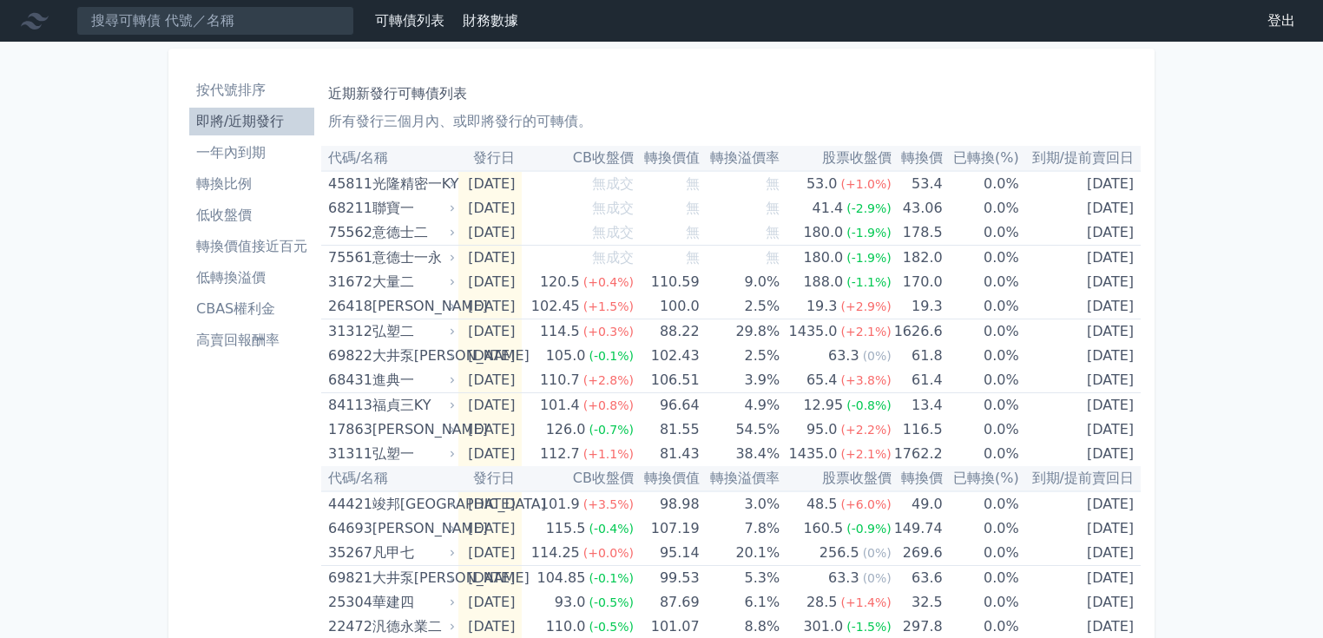
click at [642, 116] on p "所有發行三個月內、或即將發行的可轉債。" at bounding box center [731, 121] width 806 height 21
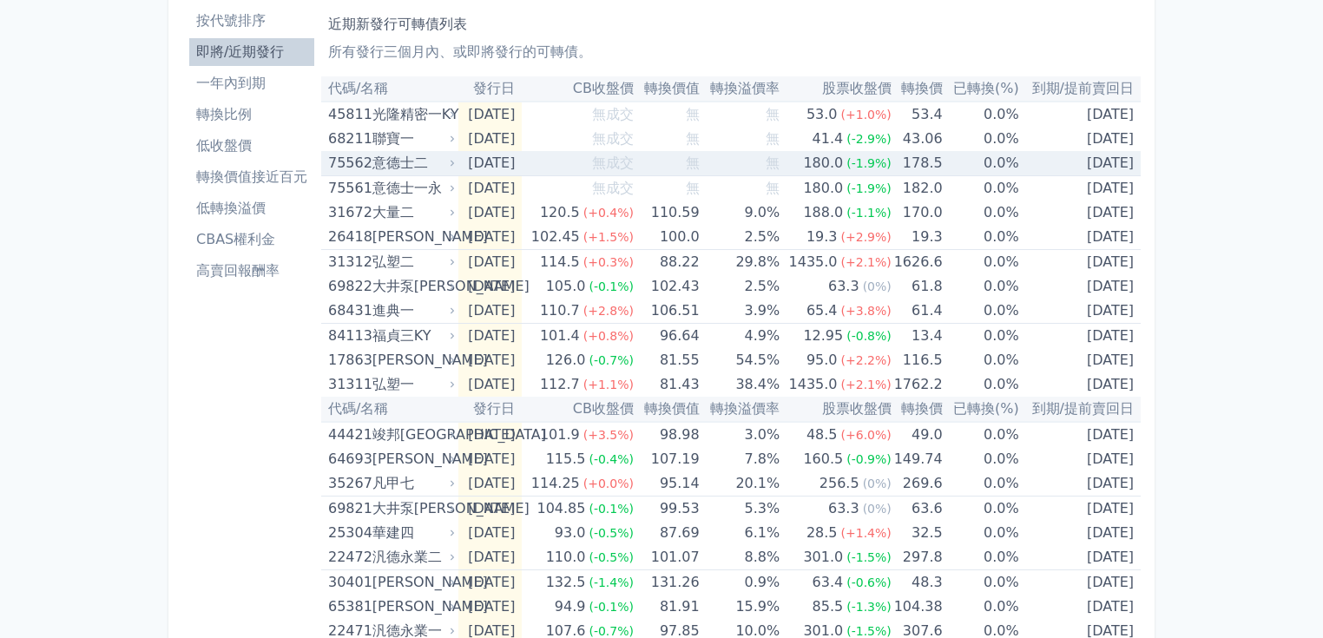
scroll to position [568, 0]
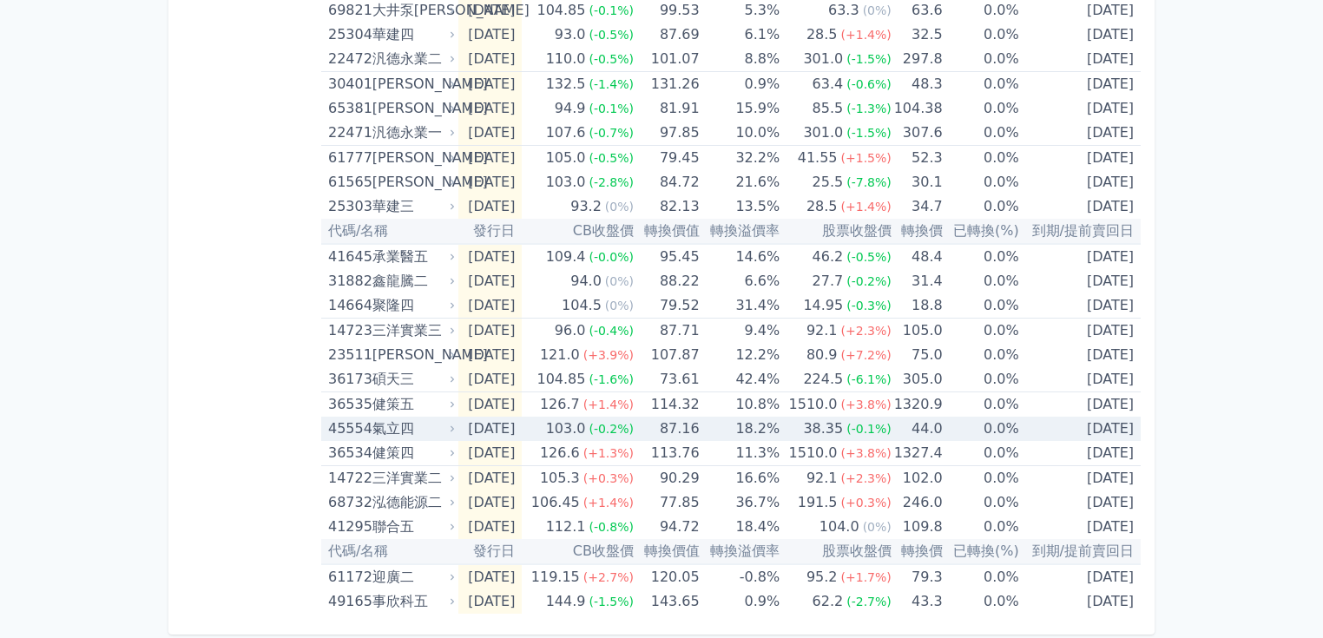
click at [379, 430] on div "氣立四" at bounding box center [412, 429] width 80 height 24
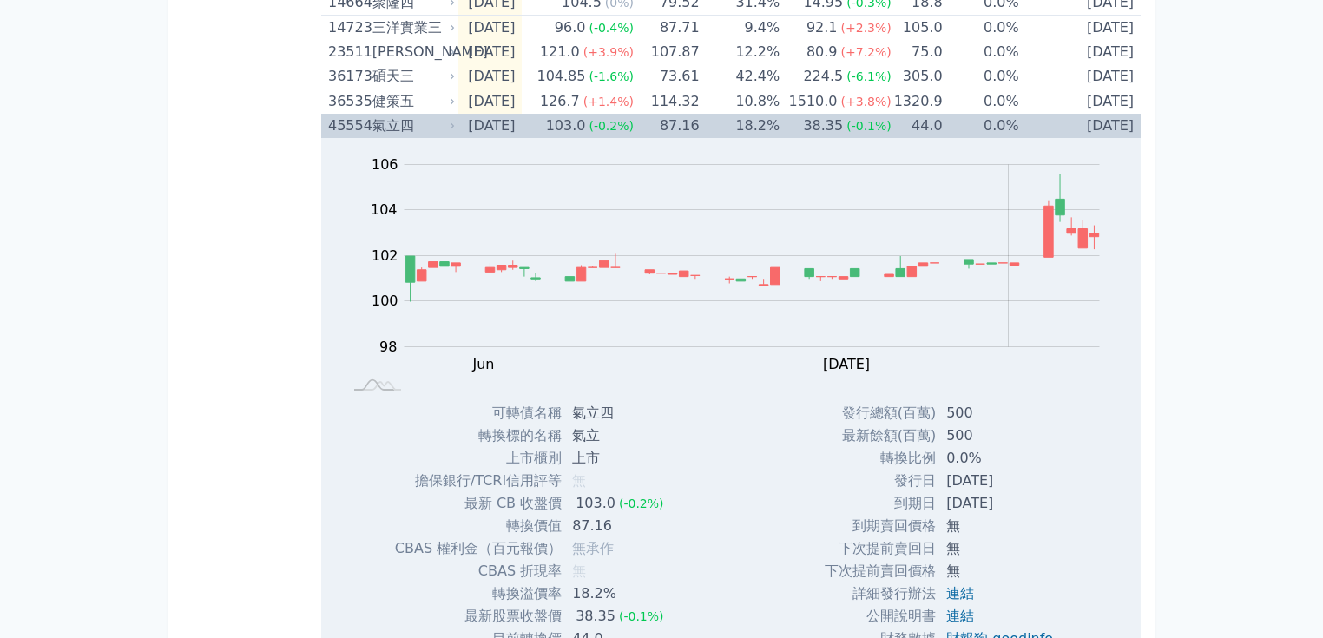
scroll to position [915, 0]
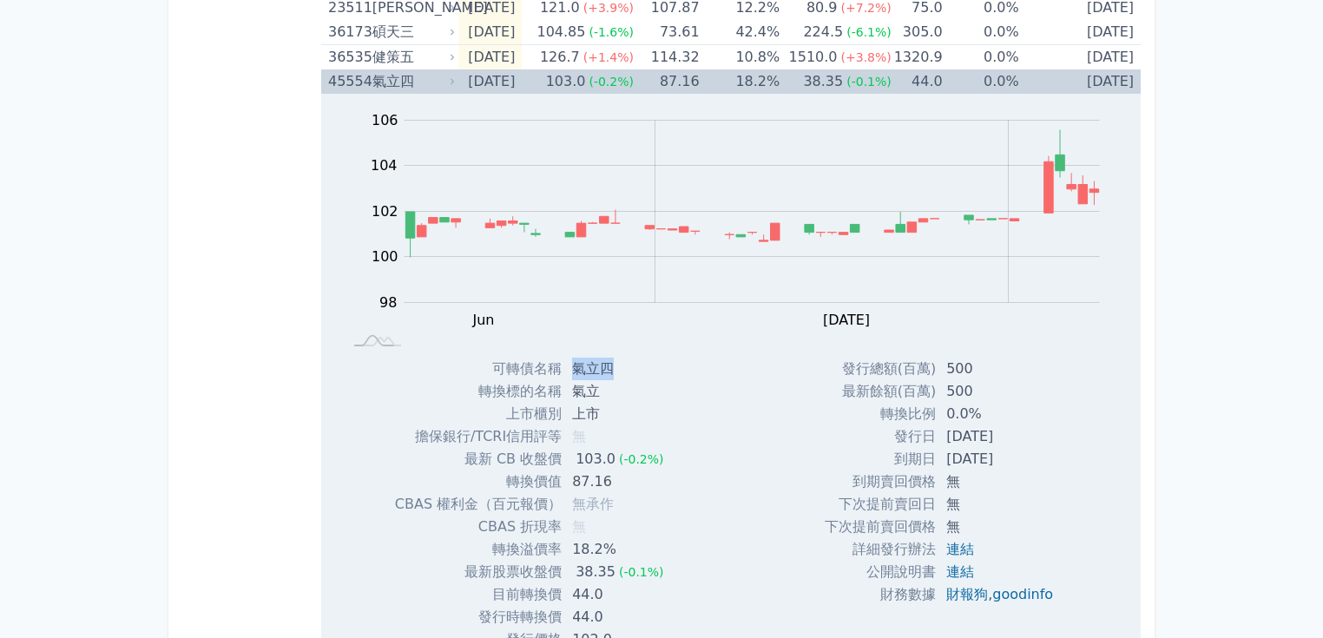
drag, startPoint x: 570, startPoint y: 365, endPoint x: 616, endPoint y: 369, distance: 47.0
click at [616, 369] on td "氣立四" at bounding box center [619, 369] width 115 height 23
copy td "氣立四"
click at [416, 373] on td "可轉債名稱" at bounding box center [478, 369] width 167 height 23
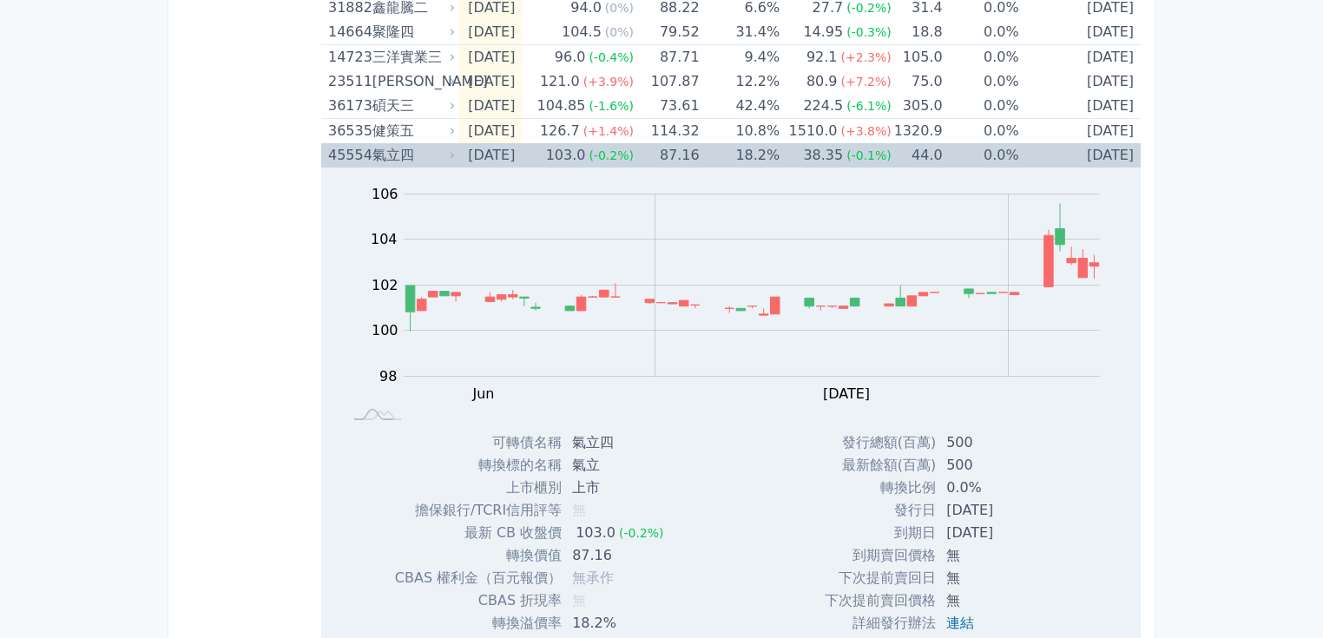
scroll to position [707, 0]
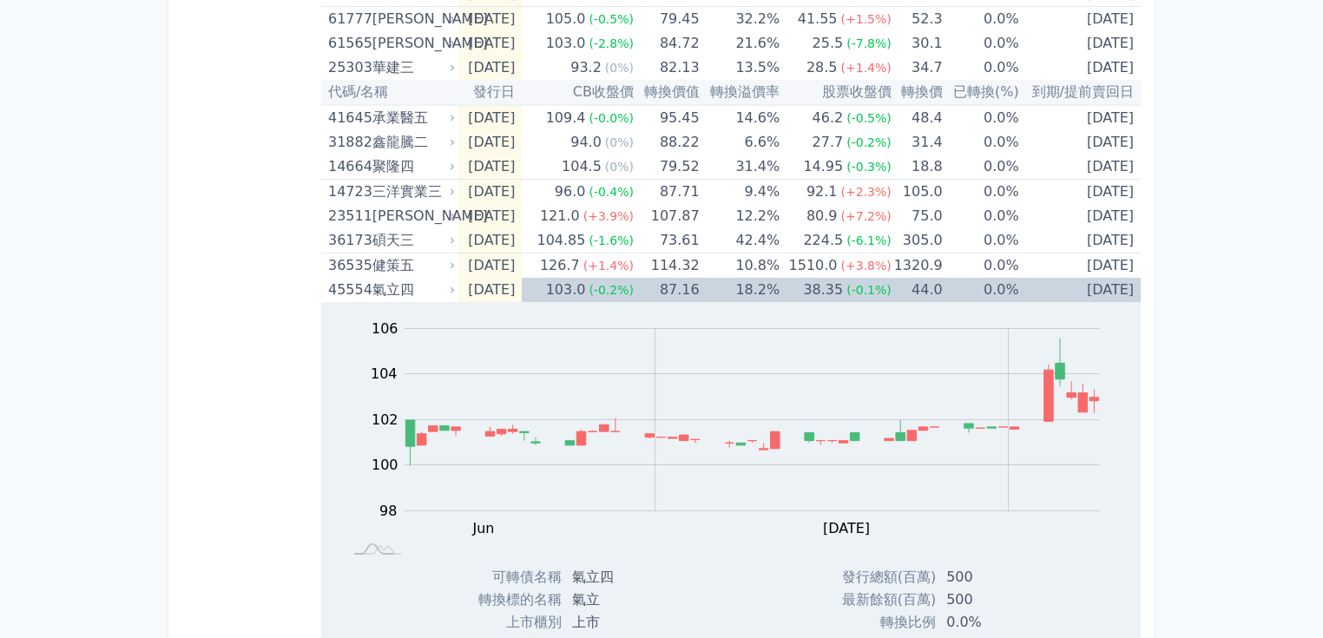
click at [311, 282] on div "按代號排序 即將/近期發行 一年內到期 轉換比例 低收盤價 轉換價值接近百元 低轉換溢價 CBAS權利金 高賣回報酬率" at bounding box center [251, 201] width 139 height 1676
drag, startPoint x: 326, startPoint y: 288, endPoint x: 365, endPoint y: 286, distance: 38.2
click at [365, 286] on td "45554 氣立四" at bounding box center [389, 290] width 137 height 24
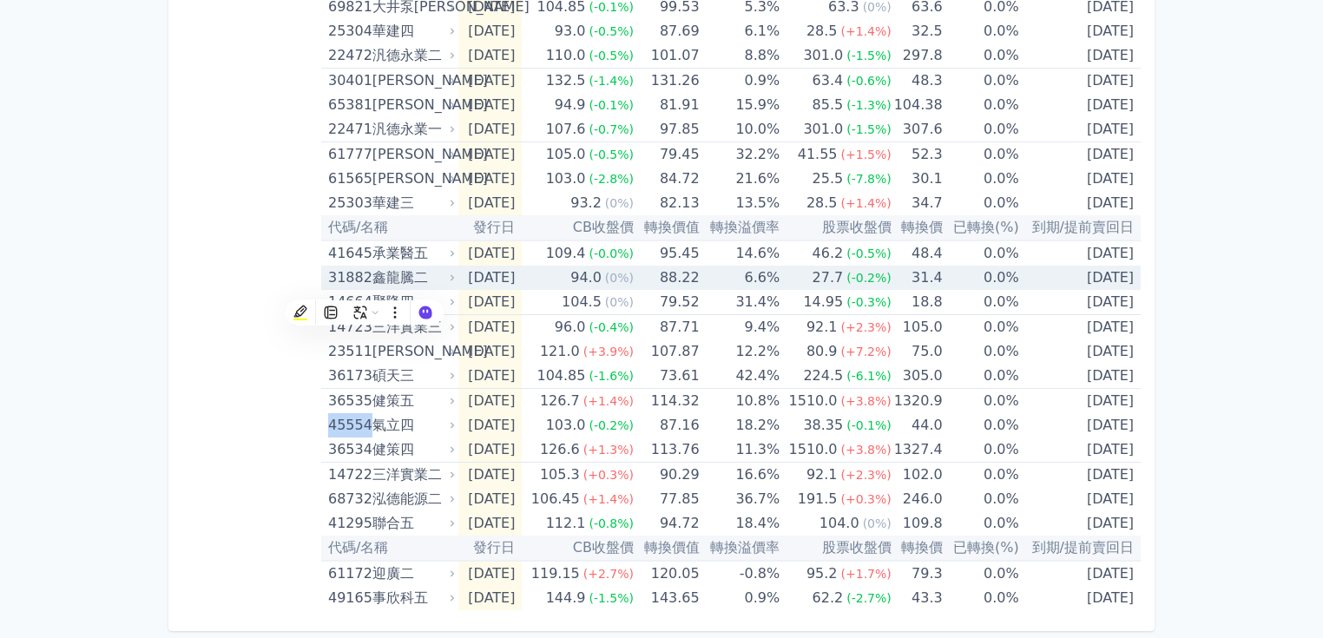
scroll to position [568, 0]
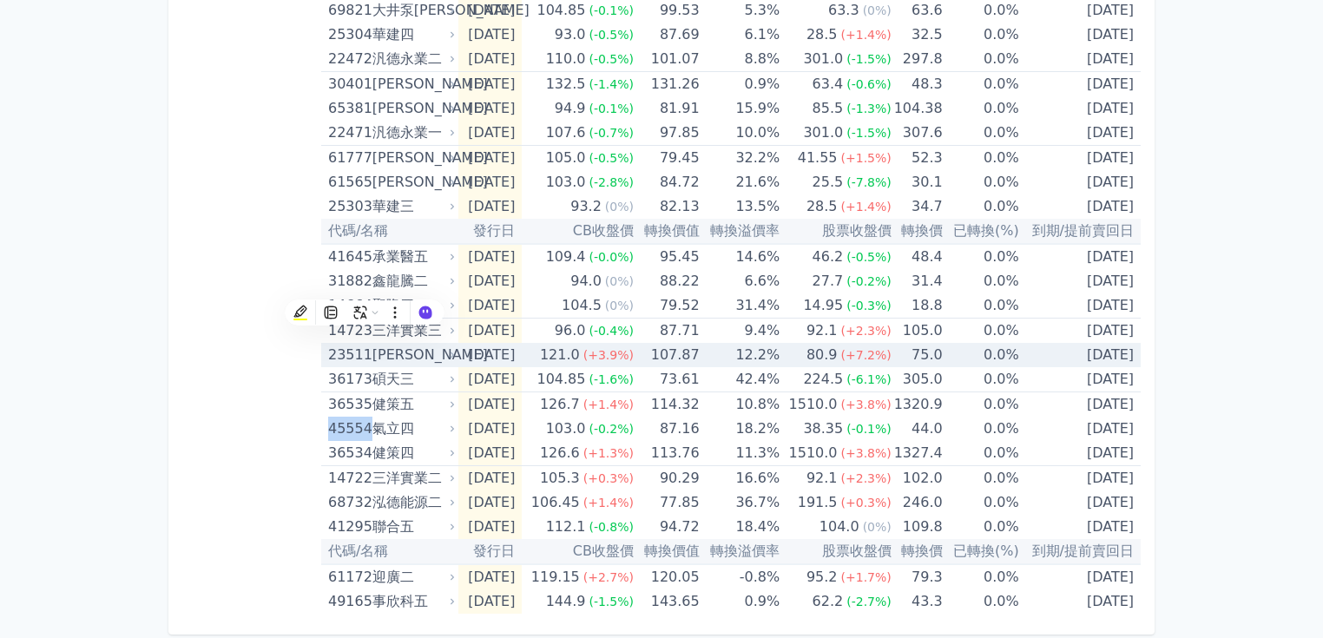
copy div "45554"
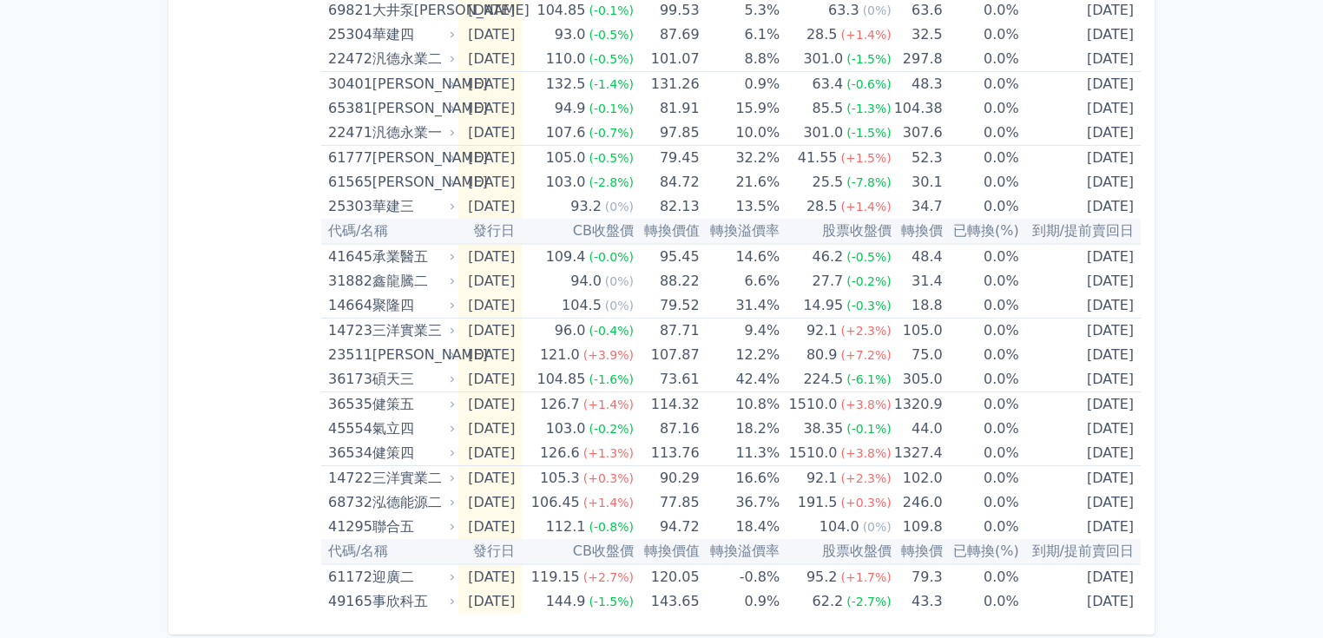
click at [168, 128] on div "按代號排序 即將/近期發行 一年內到期 轉換比例 低收盤價 轉換價值接近百元 低轉換溢價 CBAS權利金 高賣回報酬率 近期新發行可轉債列表 所有發行三個月內…" at bounding box center [661, 58] width 986 height 1154
